Goal: Information Seeking & Learning: Learn about a topic

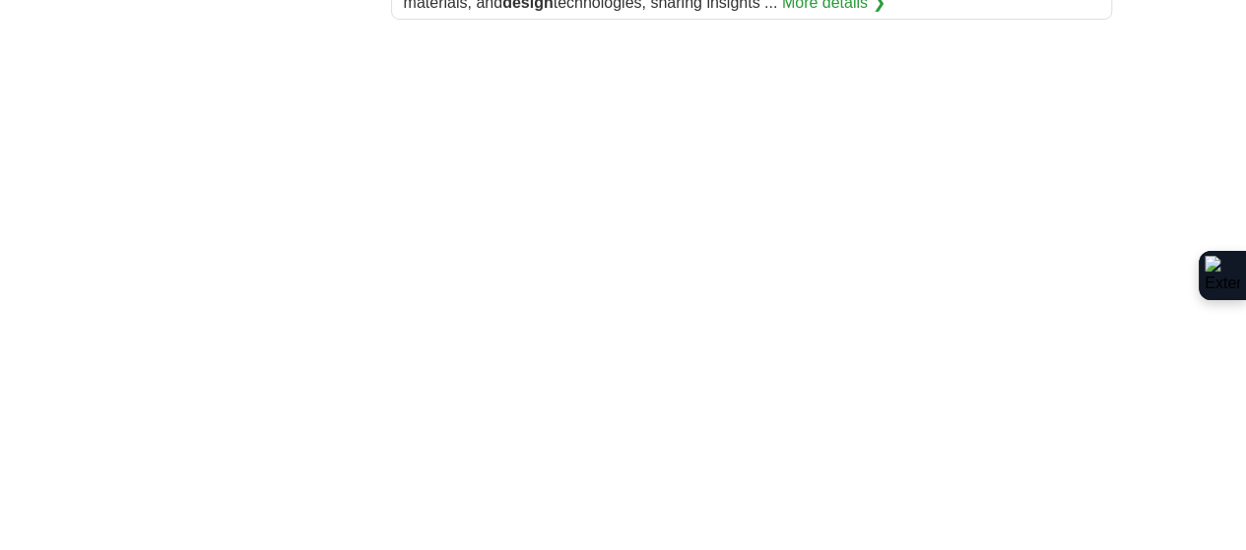
scroll to position [3741, 0]
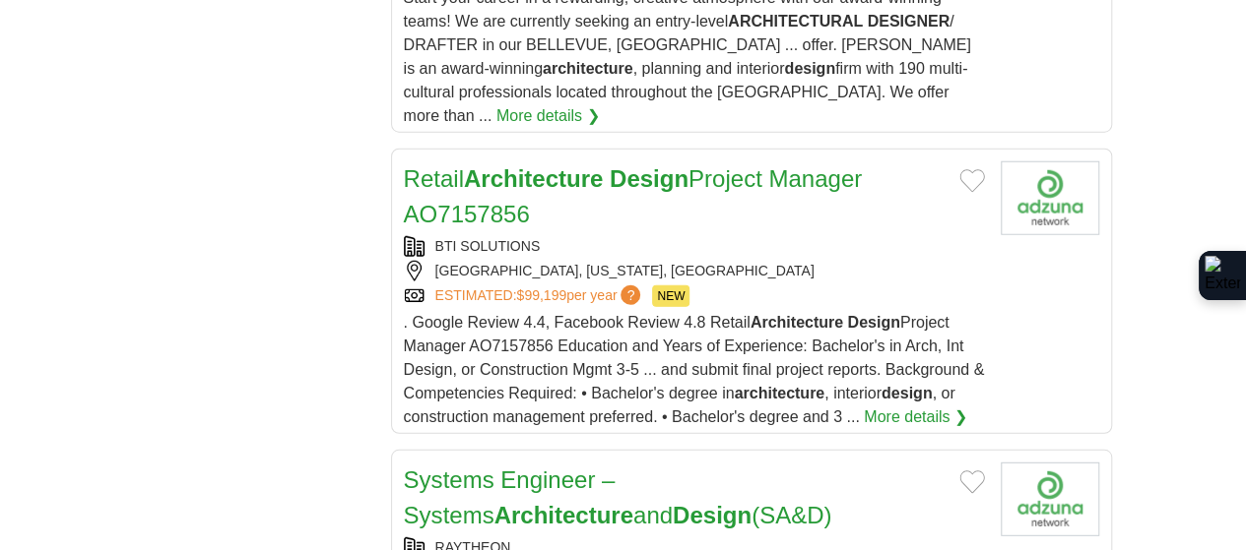
scroll to position [2584, 0]
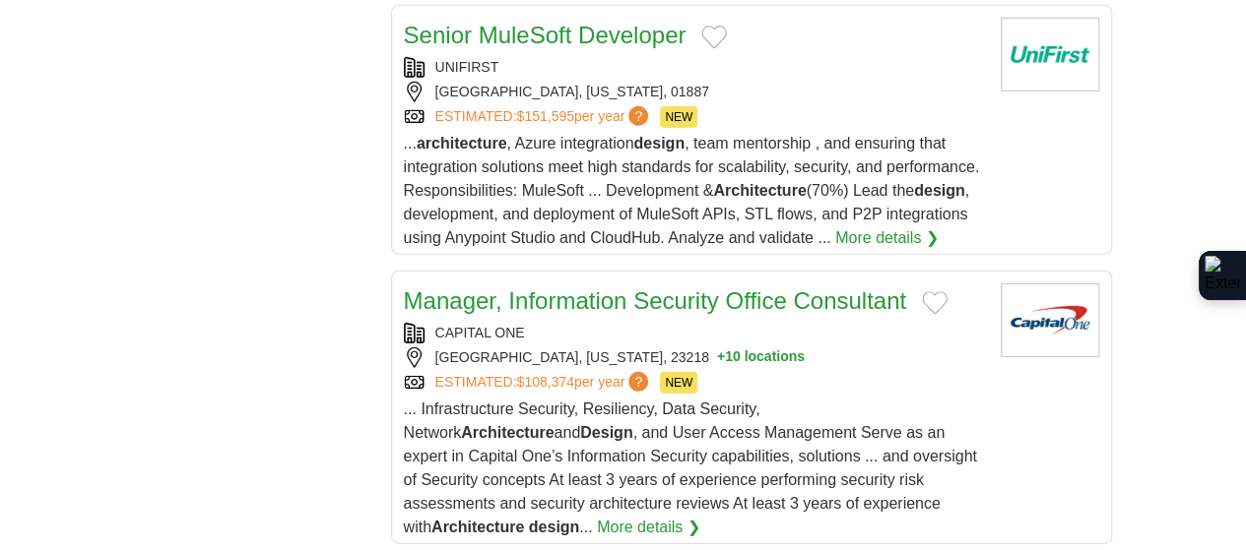
scroll to position [2866, 0]
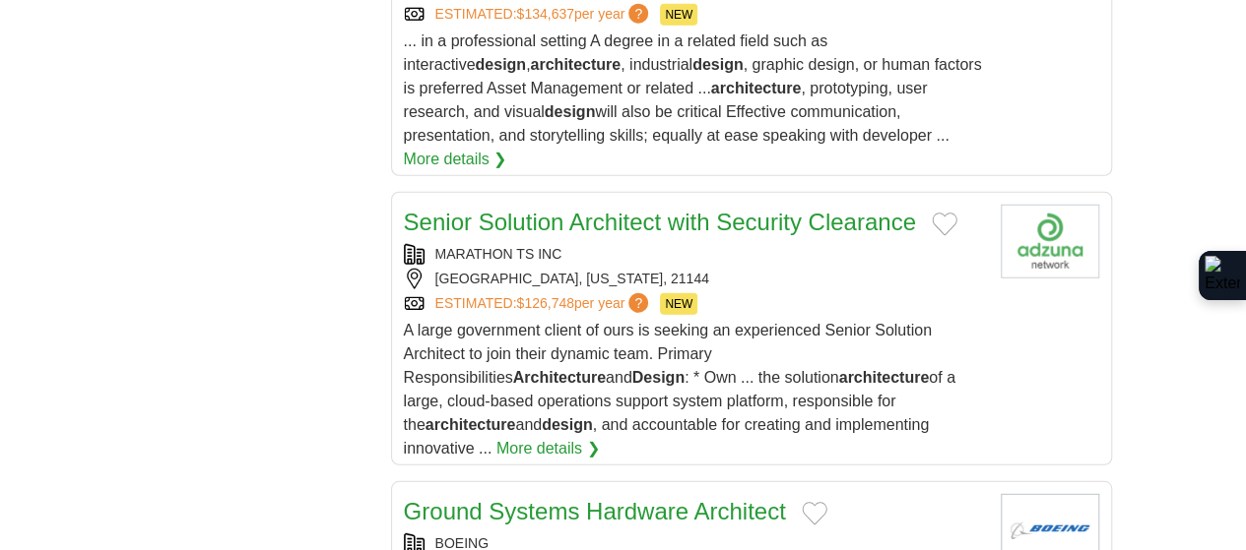
scroll to position [2658, 0]
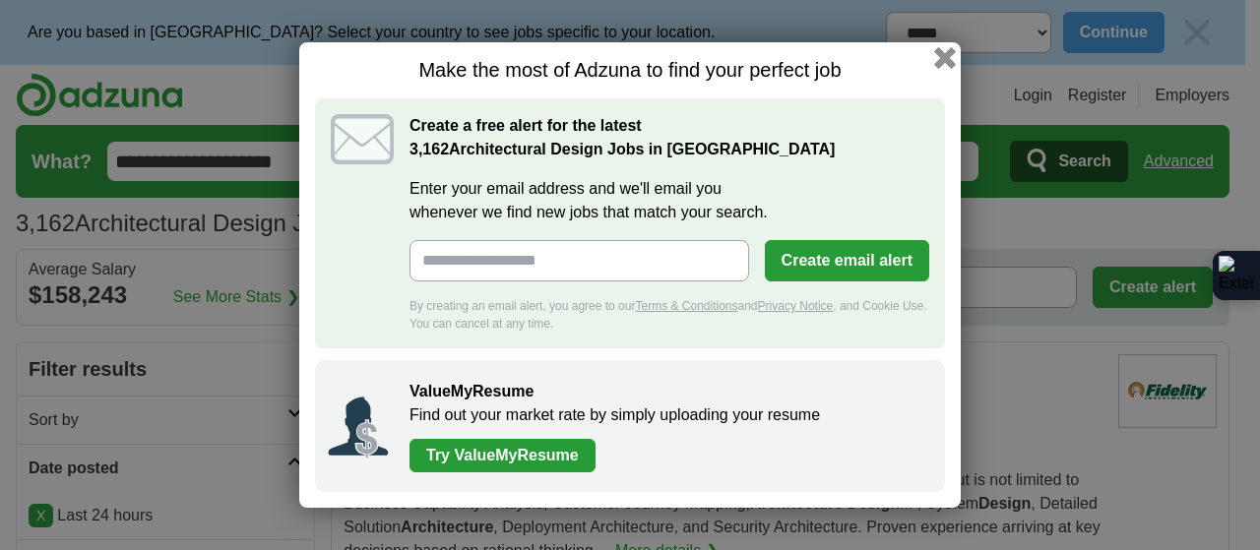
click at [940, 53] on button "button" at bounding box center [945, 58] width 22 height 22
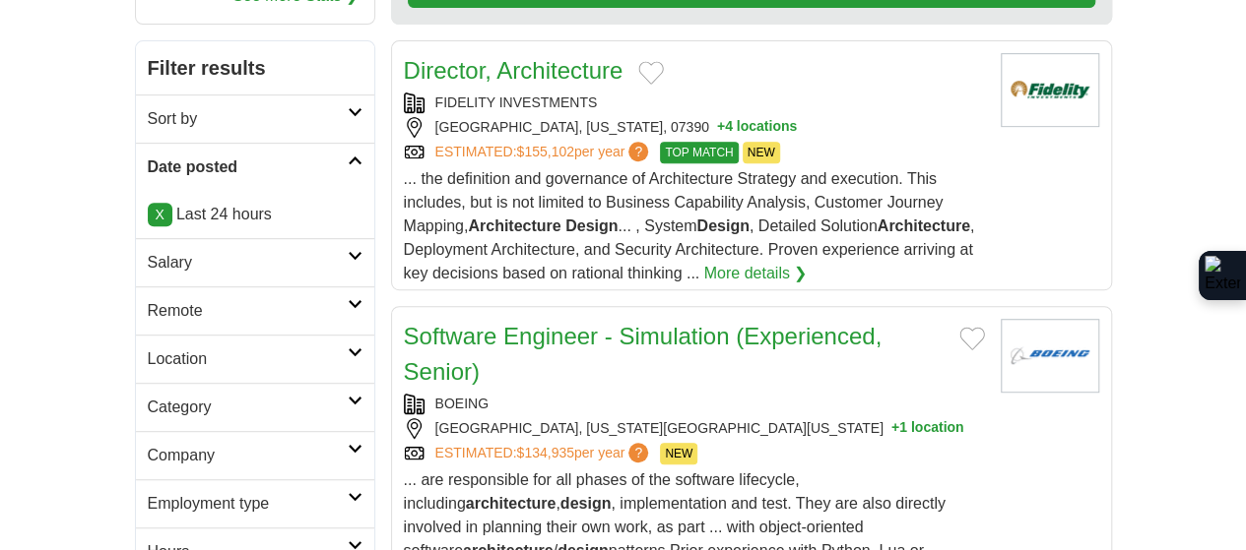
scroll to position [295, 0]
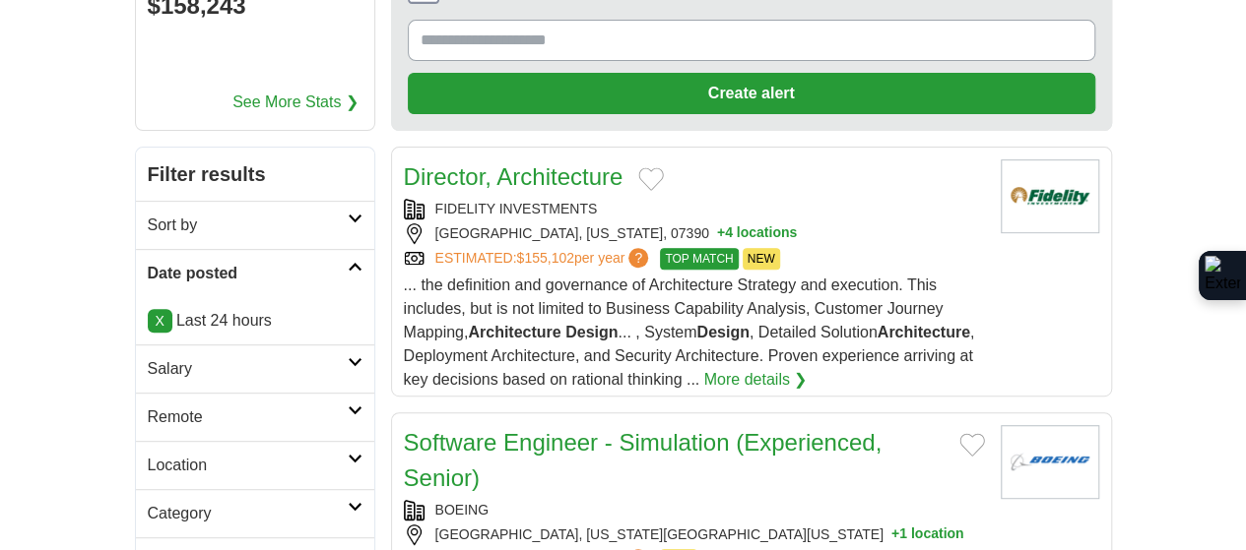
click at [148, 309] on link "X" at bounding box center [160, 321] width 25 height 24
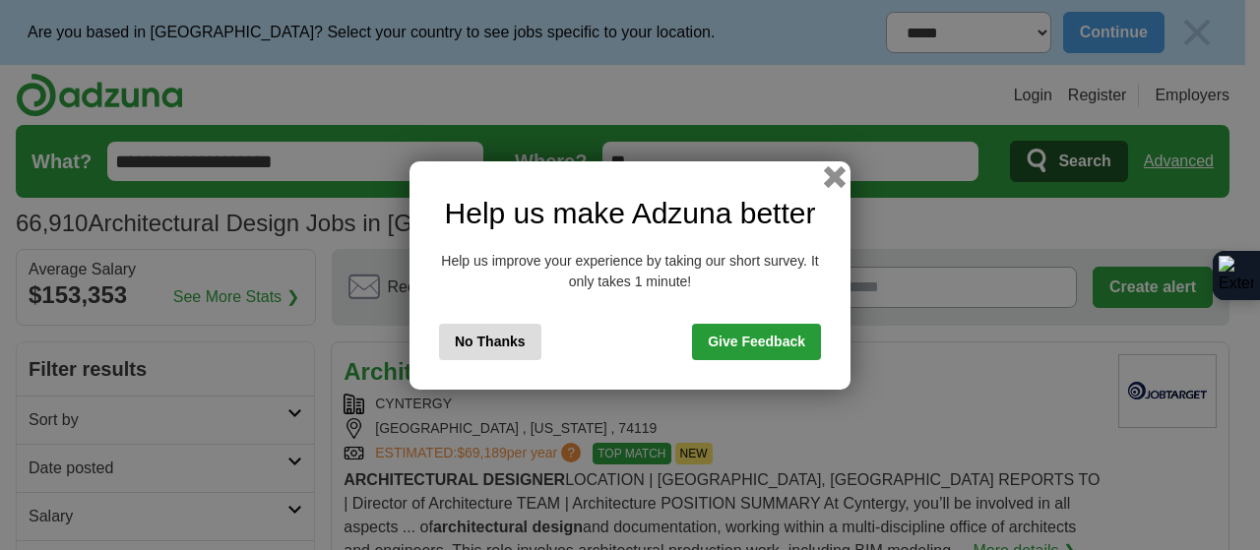
click at [842, 180] on button "button" at bounding box center [835, 176] width 22 height 22
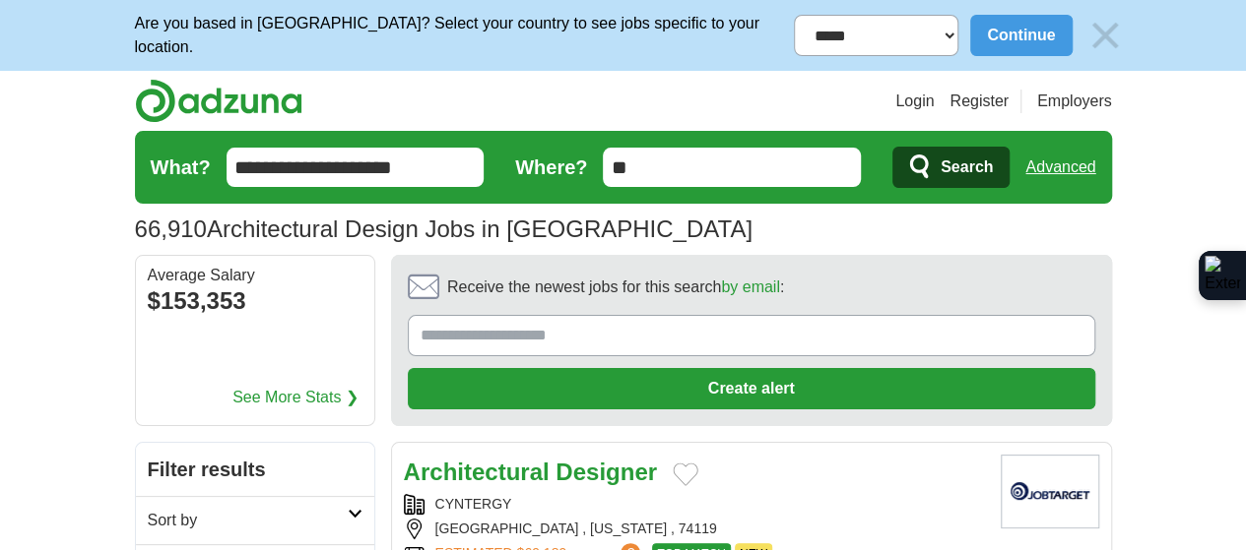
click at [932, 155] on icon "submit" at bounding box center [921, 168] width 24 height 28
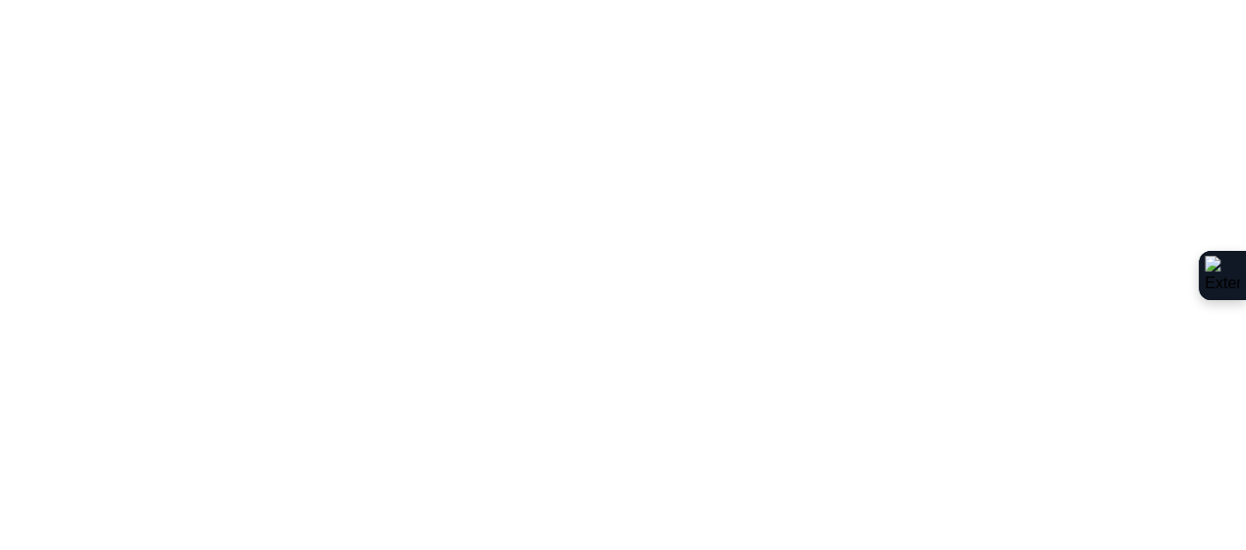
scroll to position [3598, 0]
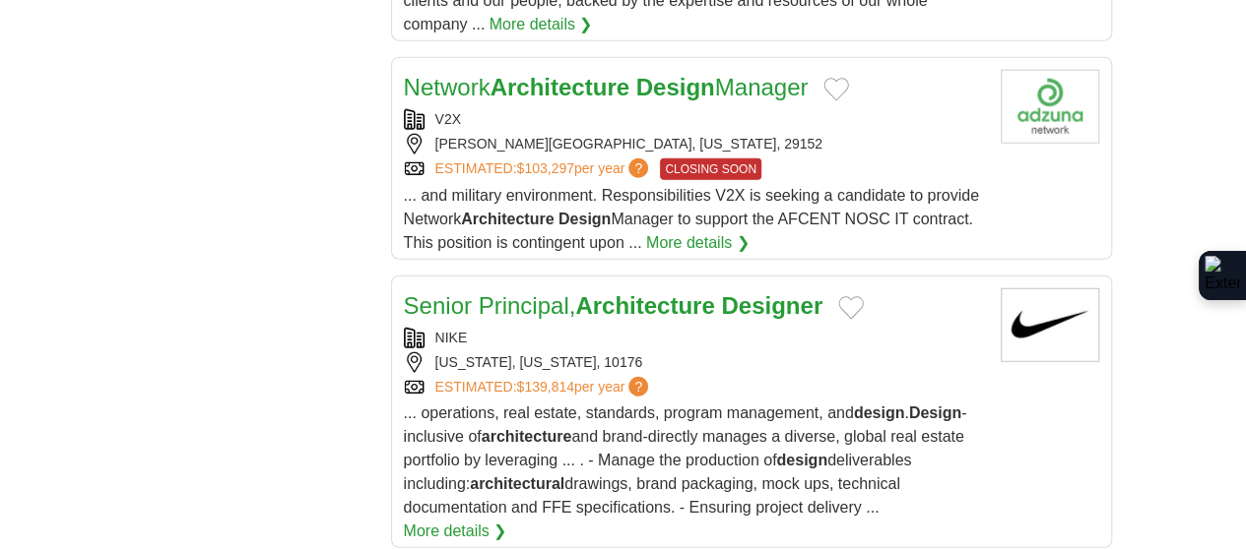
scroll to position [2461, 0]
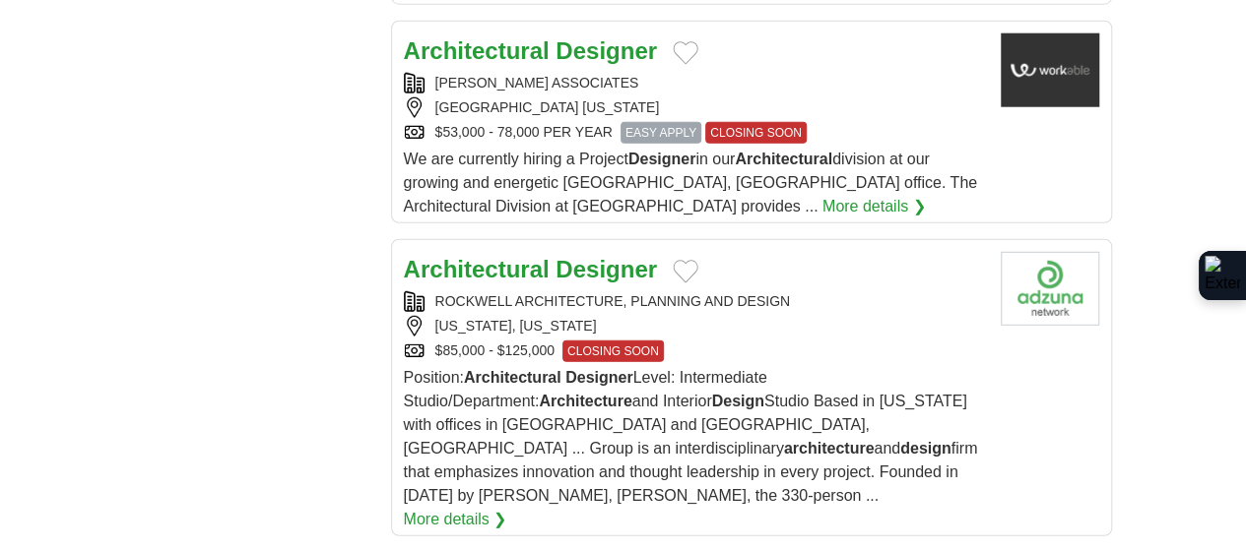
scroll to position [2564, 0]
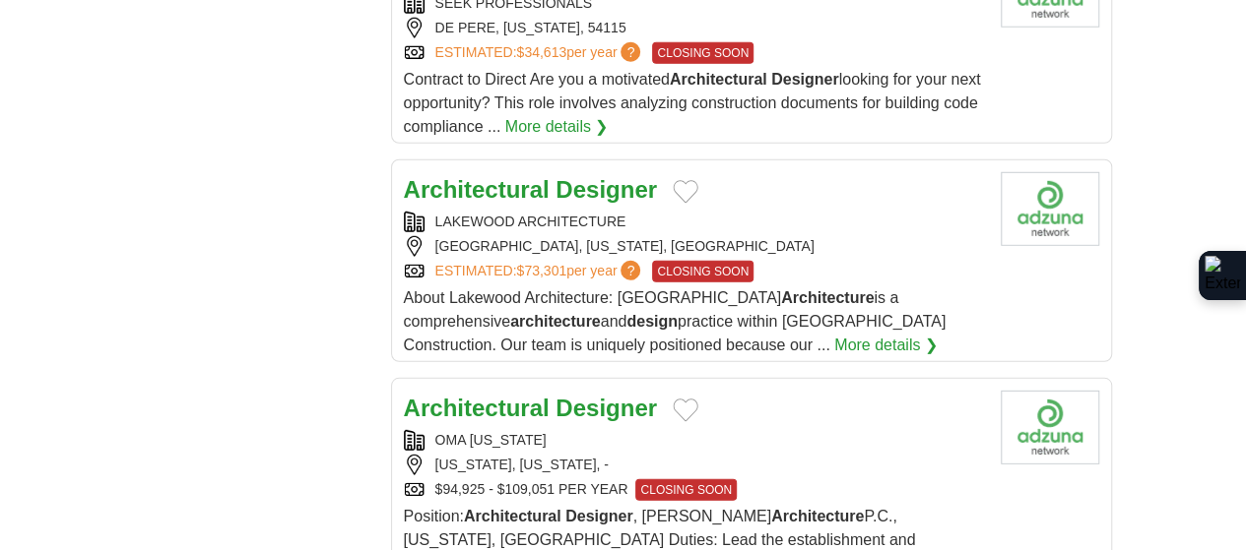
scroll to position [2757, 0]
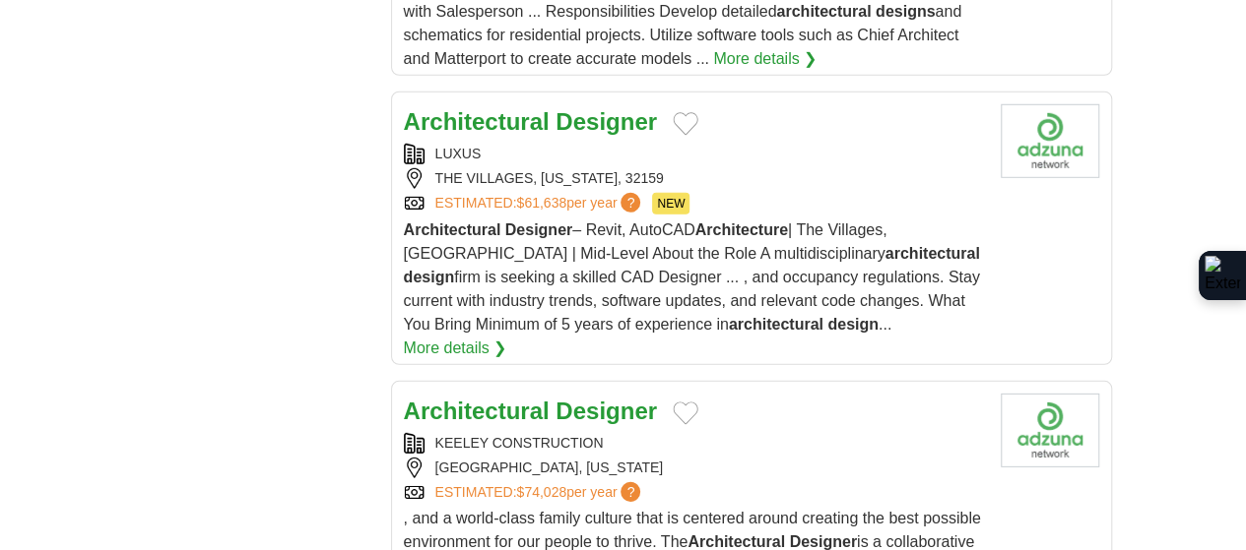
scroll to position [2855, 0]
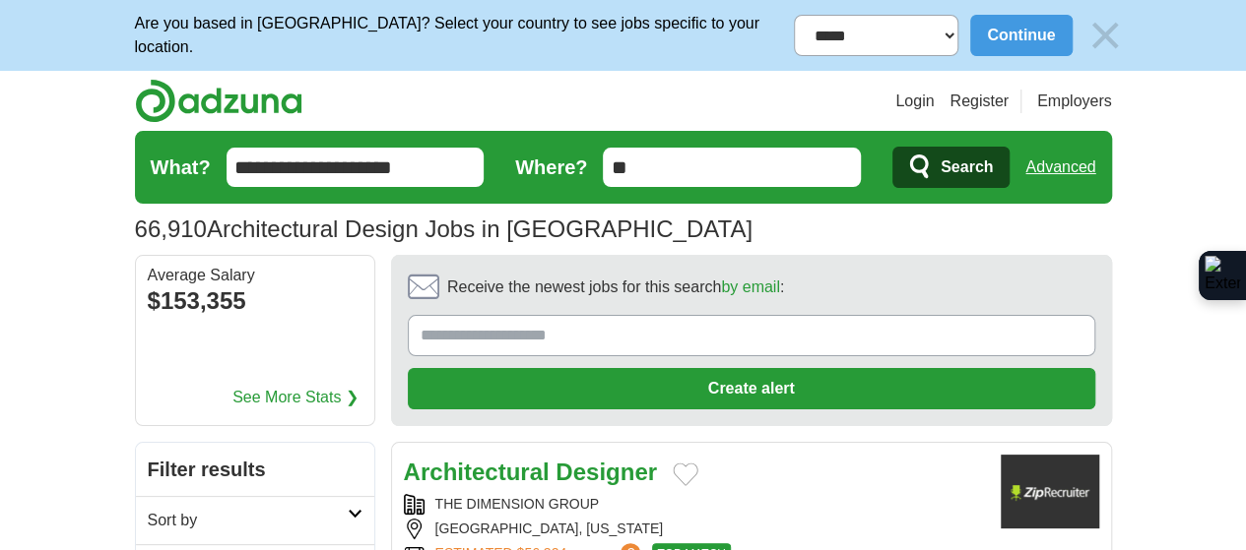
click at [269, 158] on input "**********" at bounding box center [355, 167] width 258 height 39
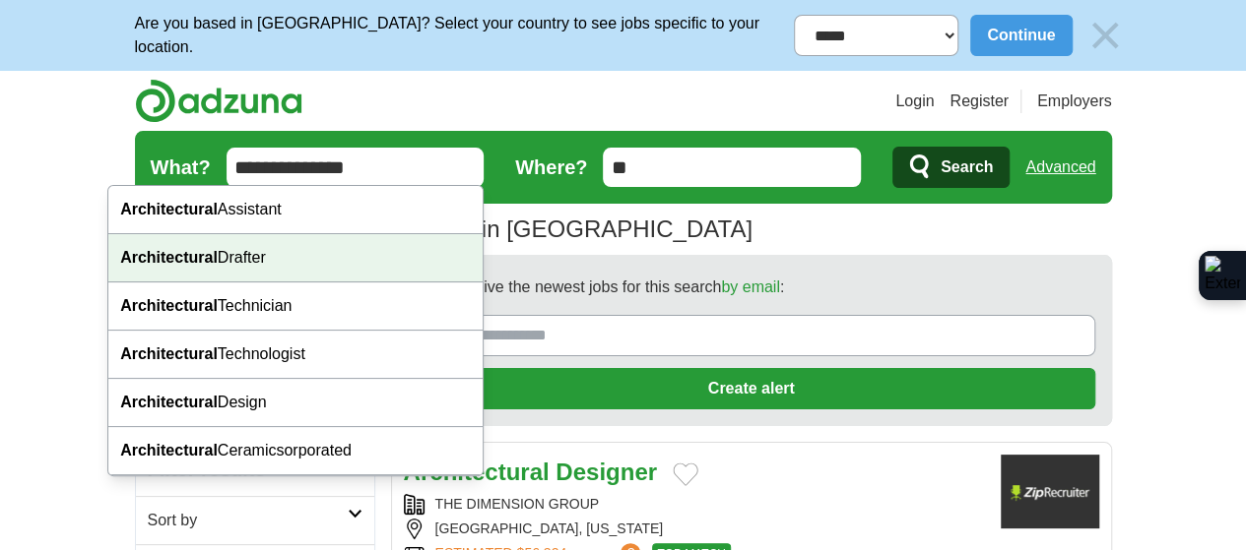
click at [246, 251] on div "Architectural Drafter" at bounding box center [295, 258] width 374 height 48
type input "**********"
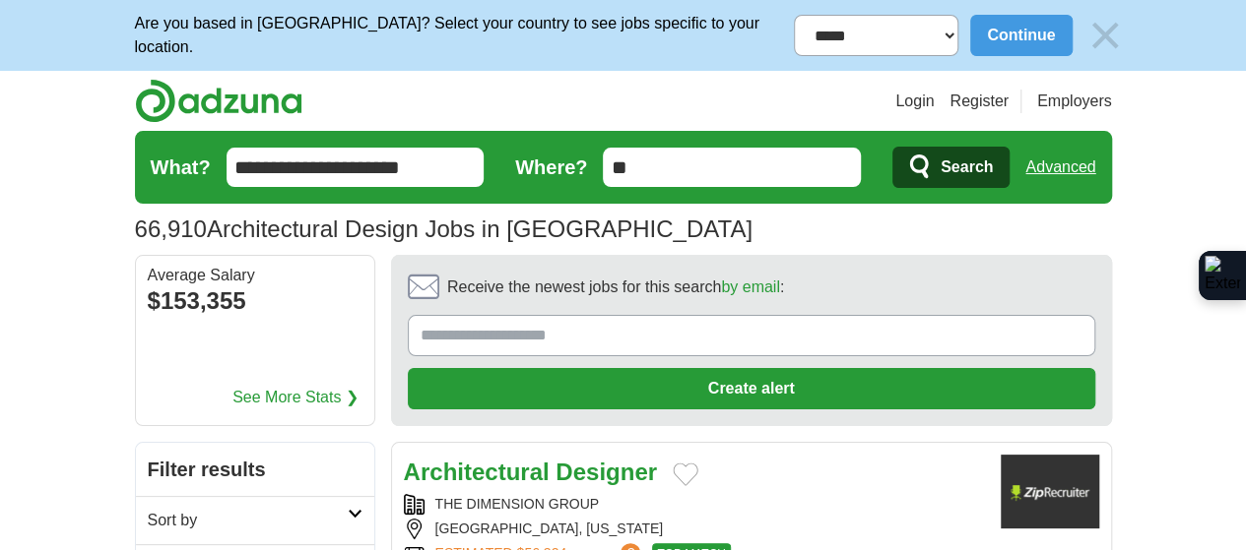
click at [992, 158] on span "Search" at bounding box center [966, 167] width 52 height 39
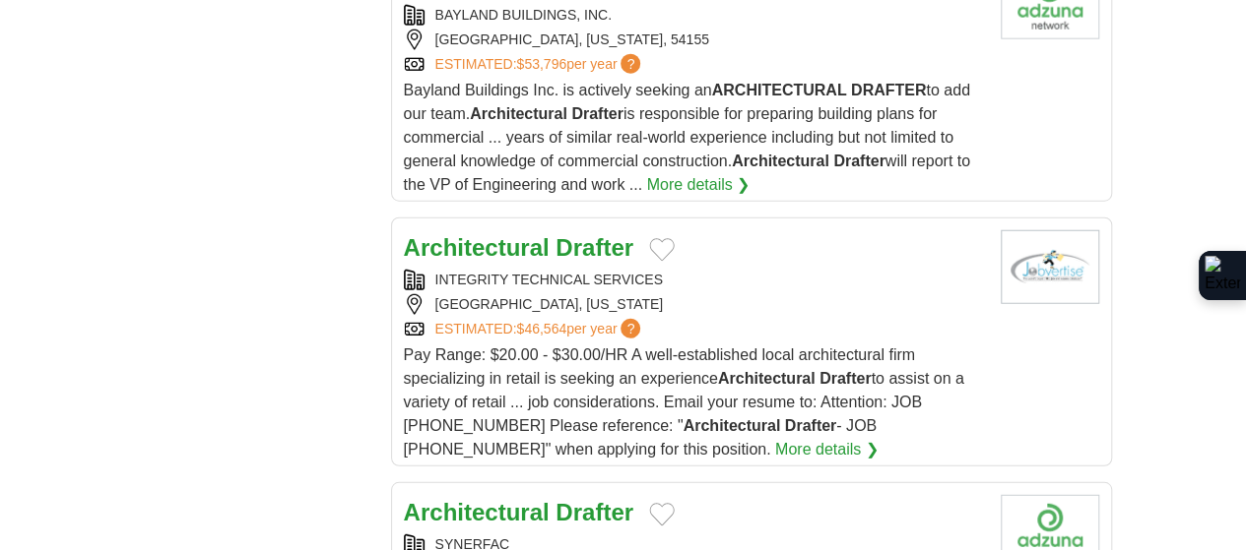
scroll to position [2461, 0]
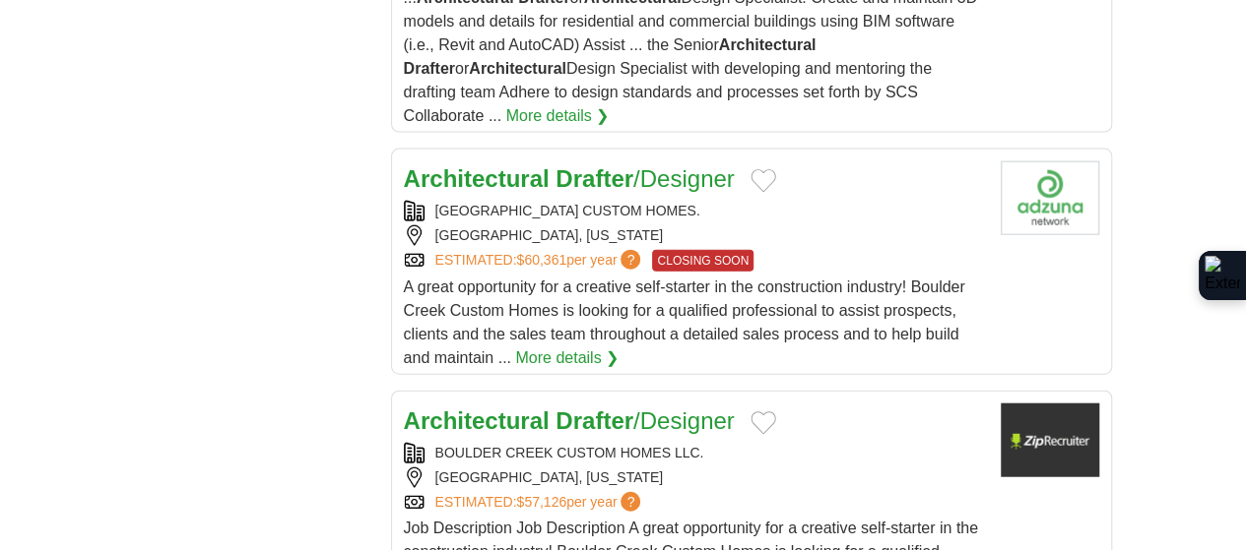
scroll to position [2363, 0]
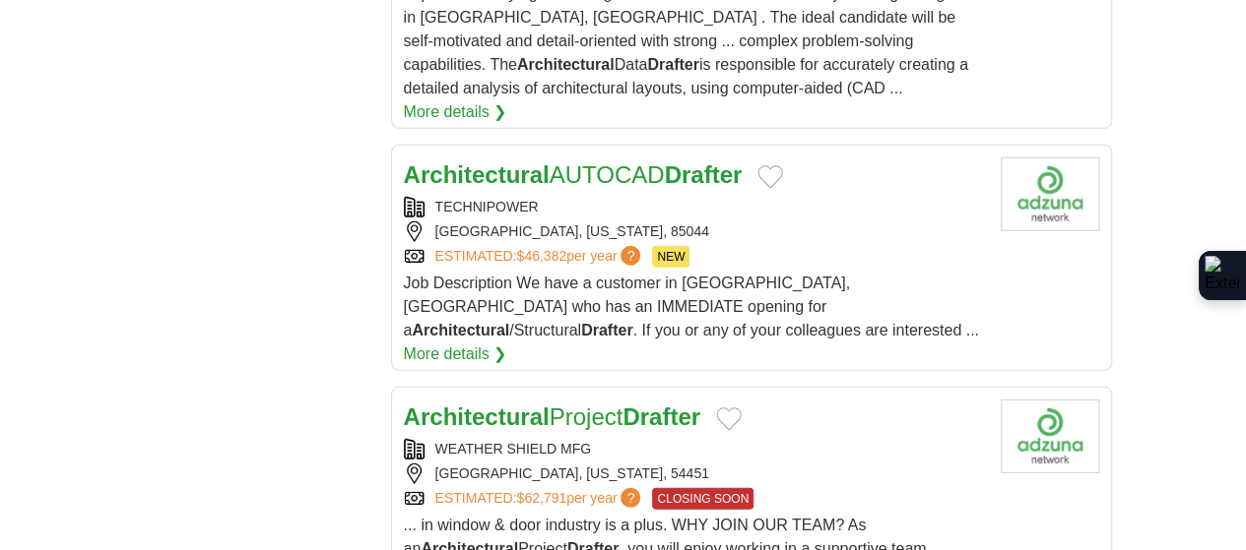
scroll to position [2658, 0]
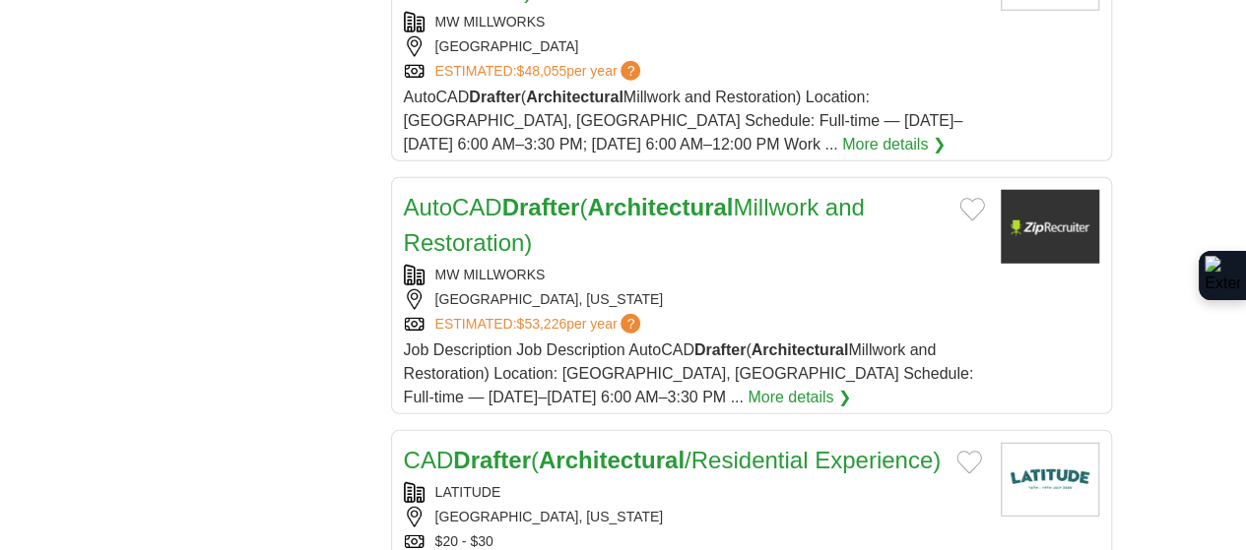
scroll to position [2560, 0]
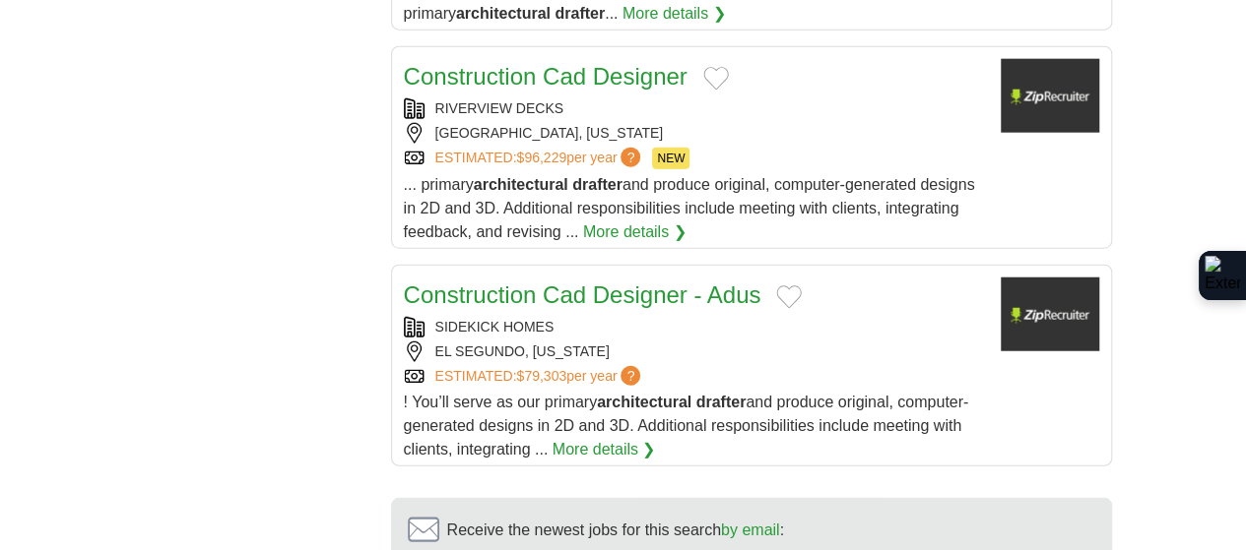
scroll to position [2560, 0]
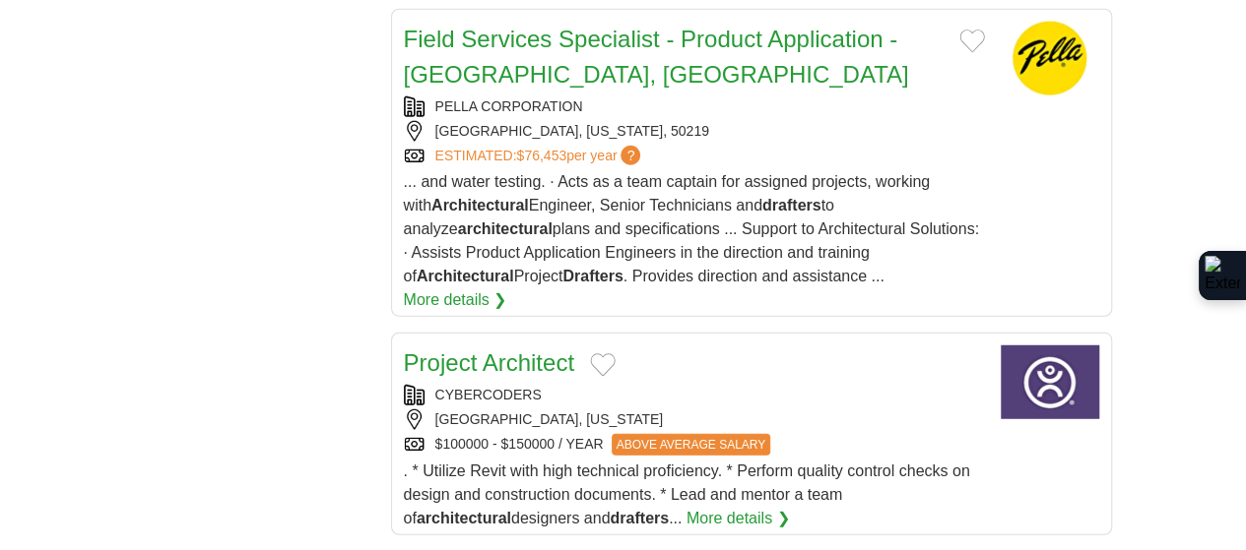
scroll to position [2461, 0]
